Goal: Information Seeking & Learning: Learn about a topic

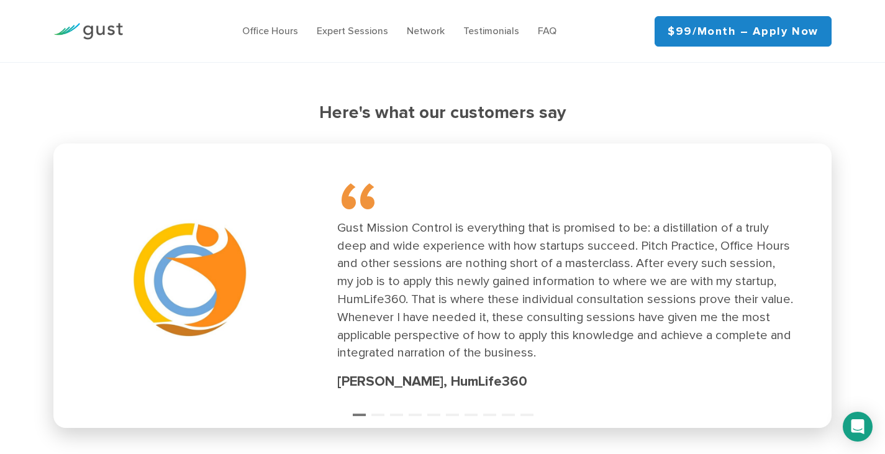
scroll to position [1740, 0]
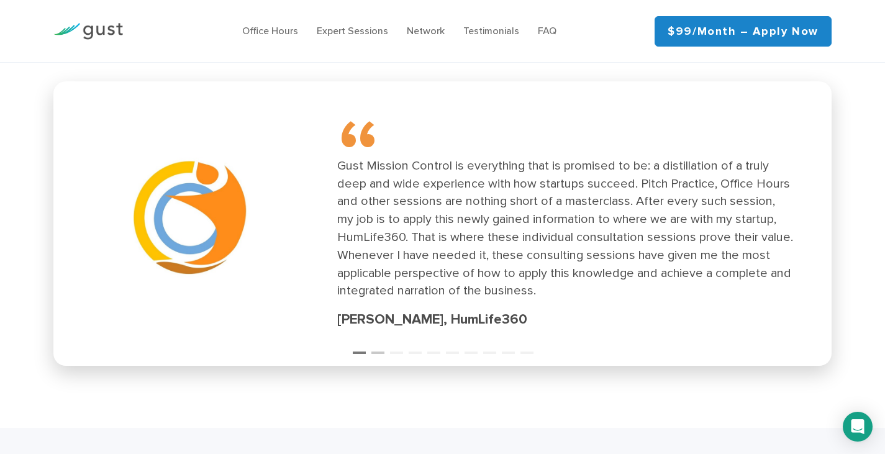
click at [380, 350] on button "2" at bounding box center [378, 347] width 12 height 12
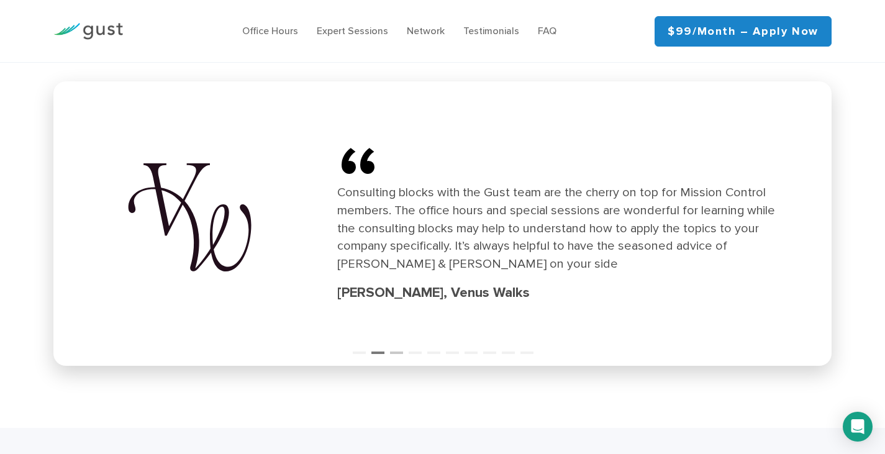
click at [397, 350] on button "3" at bounding box center [396, 347] width 12 height 12
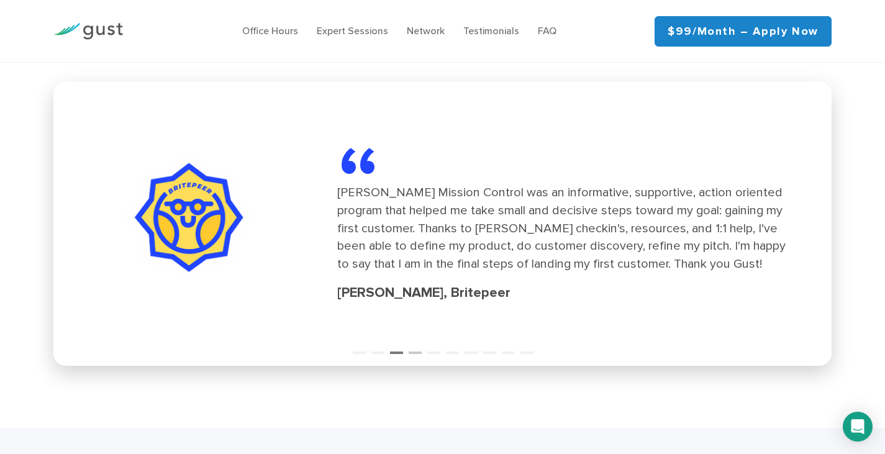
click at [418, 351] on button "4" at bounding box center [415, 347] width 12 height 12
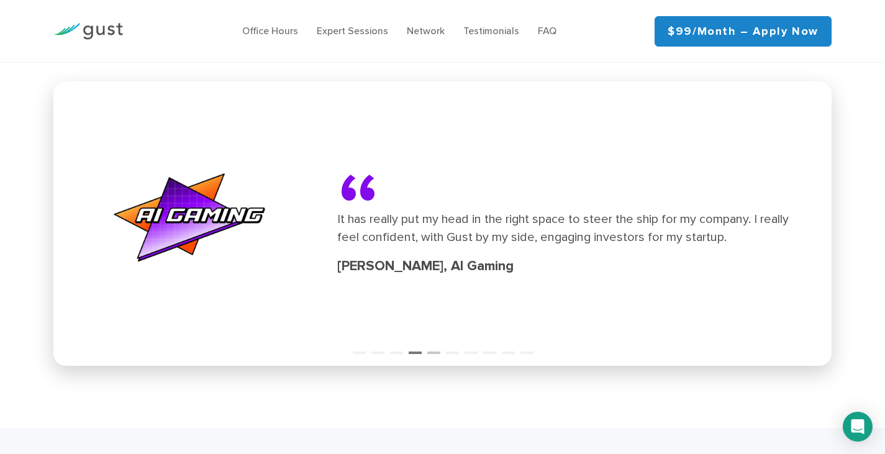
click at [434, 351] on button "5" at bounding box center [433, 347] width 12 height 12
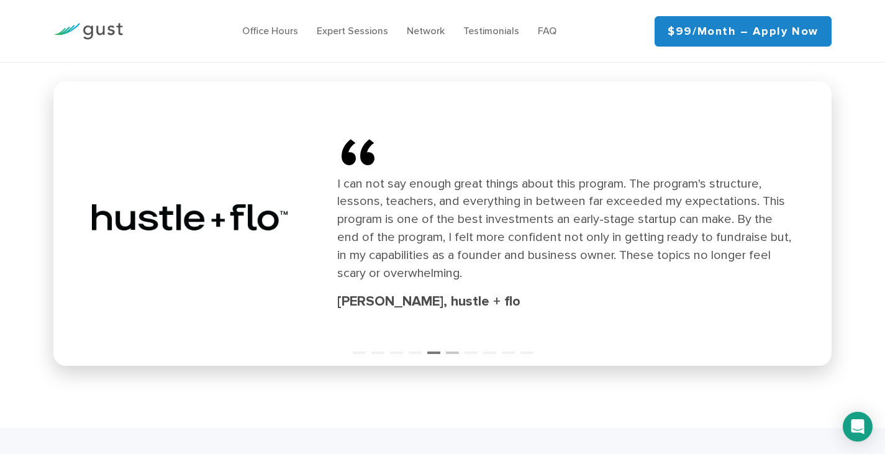
click at [455, 349] on button "6" at bounding box center [452, 347] width 12 height 12
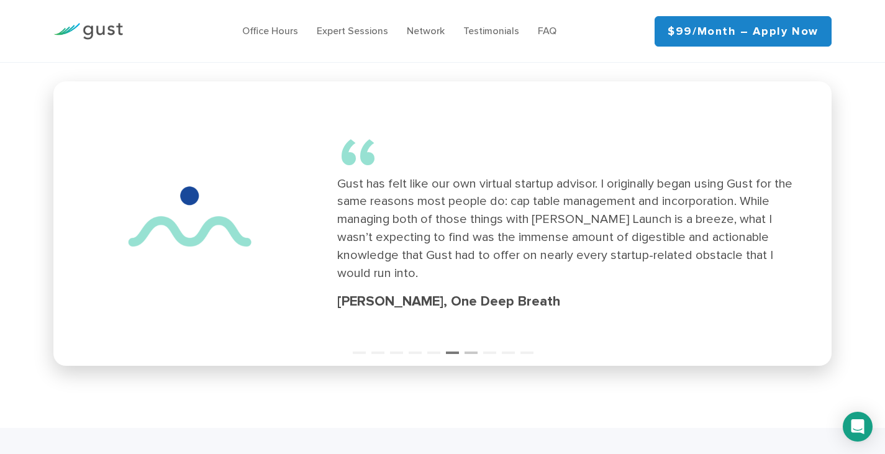
click at [470, 350] on button "7" at bounding box center [471, 347] width 12 height 12
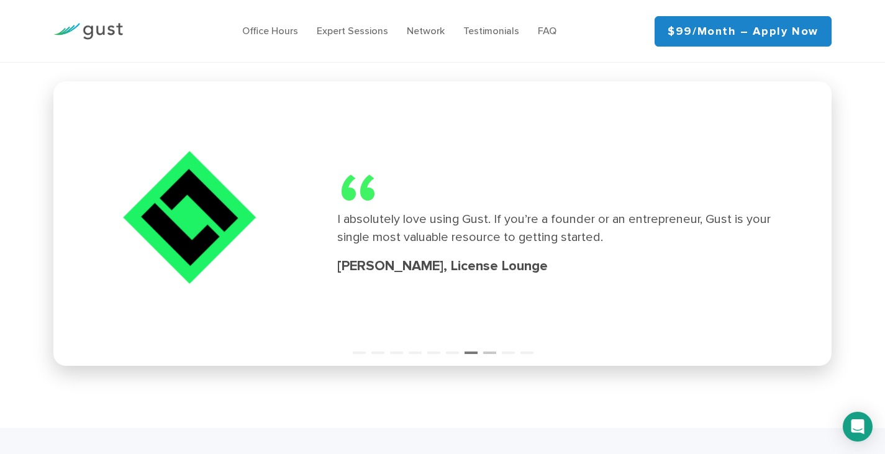
click at [491, 352] on button "8" at bounding box center [489, 347] width 12 height 12
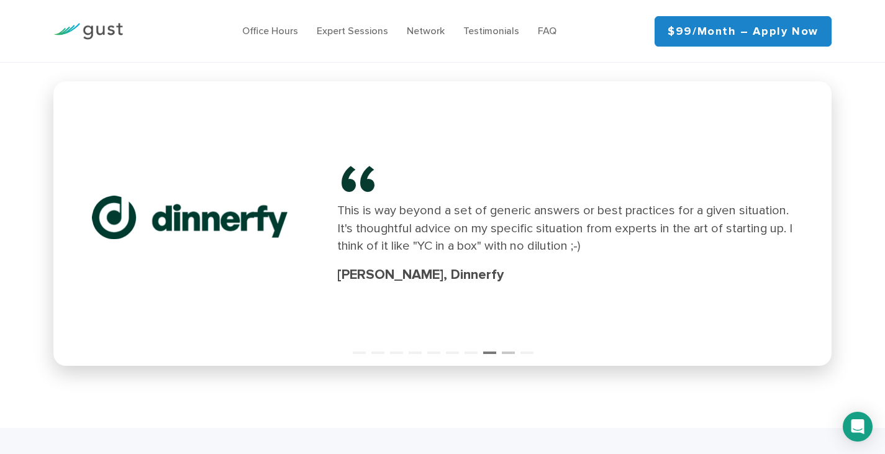
click at [510, 352] on button "9" at bounding box center [508, 347] width 12 height 12
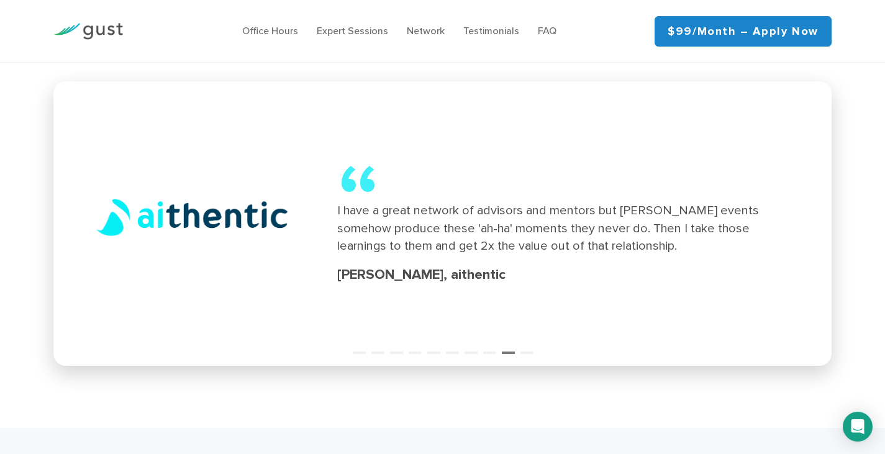
click at [529, 354] on div "“ I have a great network of advisors and mentors but [PERSON_NAME] events someh…" at bounding box center [443, 224] width 764 height 270
click at [528, 347] on button "10" at bounding box center [527, 347] width 12 height 12
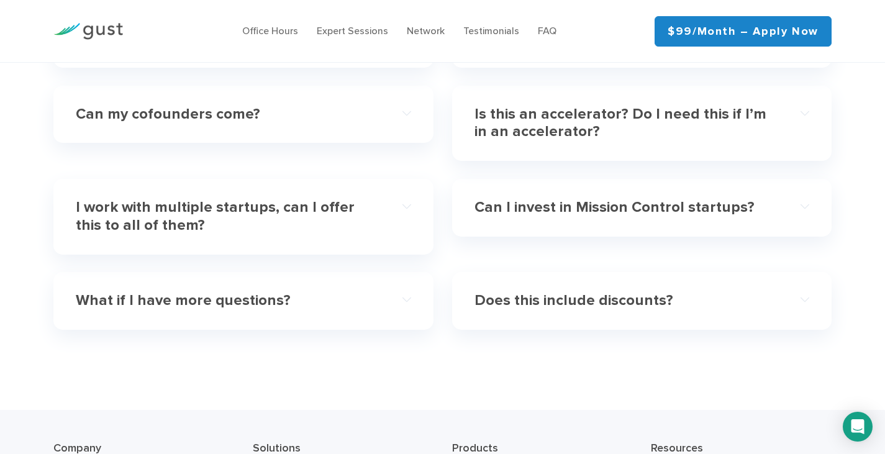
scroll to position [3790, 0]
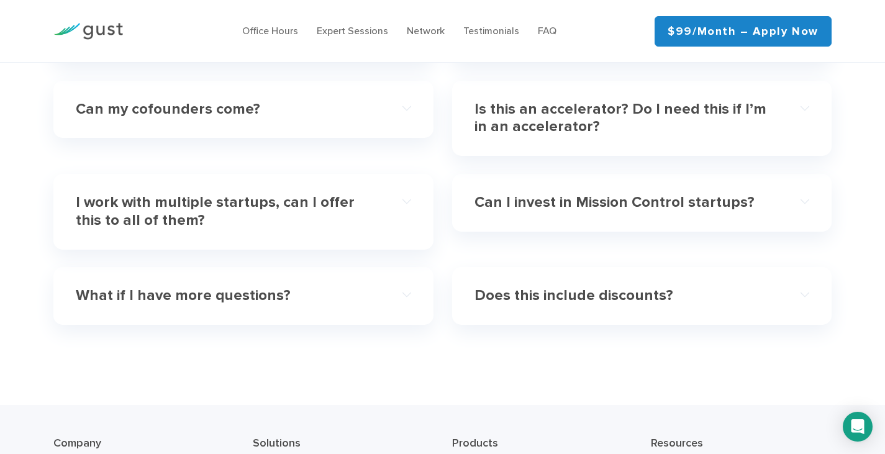
click at [263, 101] on h4 "Can my cofounders come?" at bounding box center [226, 110] width 301 height 18
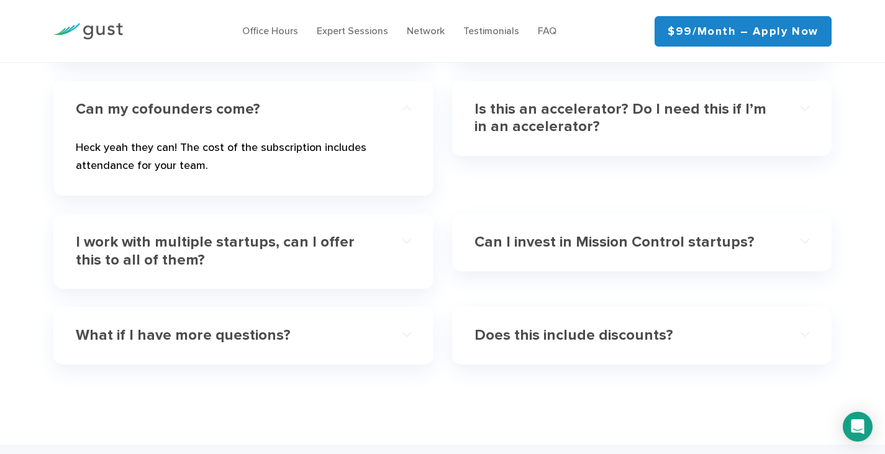
click at [544, 101] on h4 "Is this an accelerator? Do I need this if I’m in an accelerator?" at bounding box center [625, 119] width 301 height 36
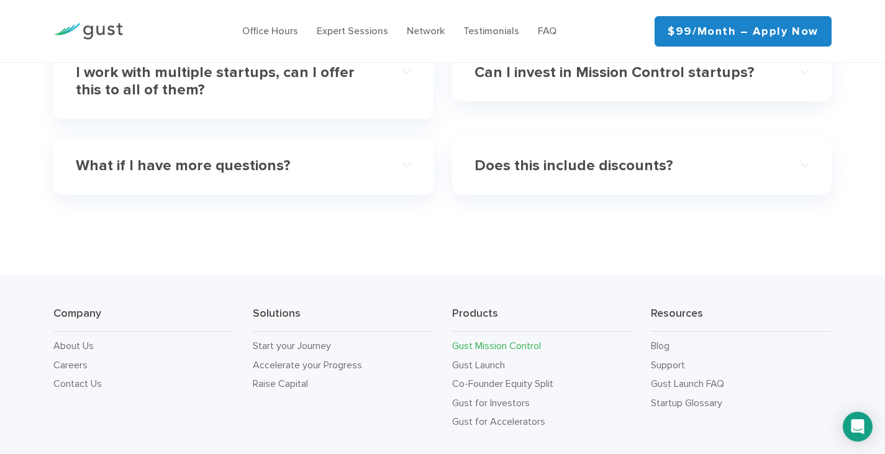
scroll to position [4279, 0]
click at [533, 156] on h4 "Does this include discounts?" at bounding box center [625, 165] width 301 height 18
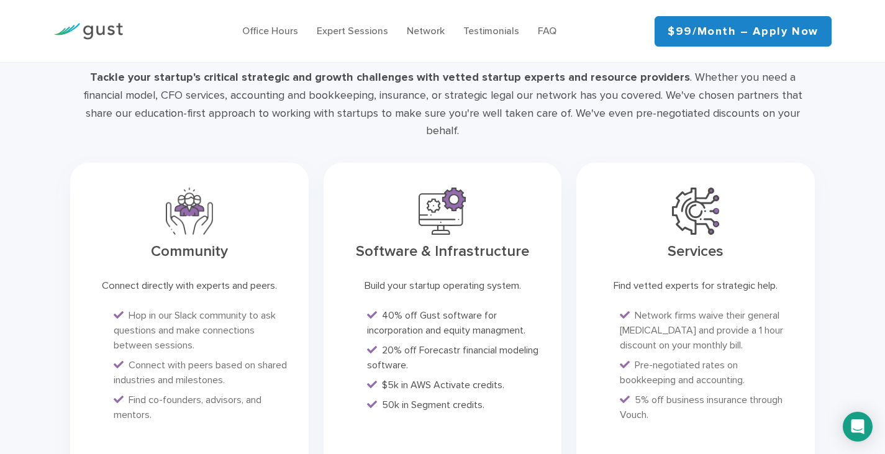
scroll to position [2715, 0]
